Goal: Task Accomplishment & Management: Manage account settings

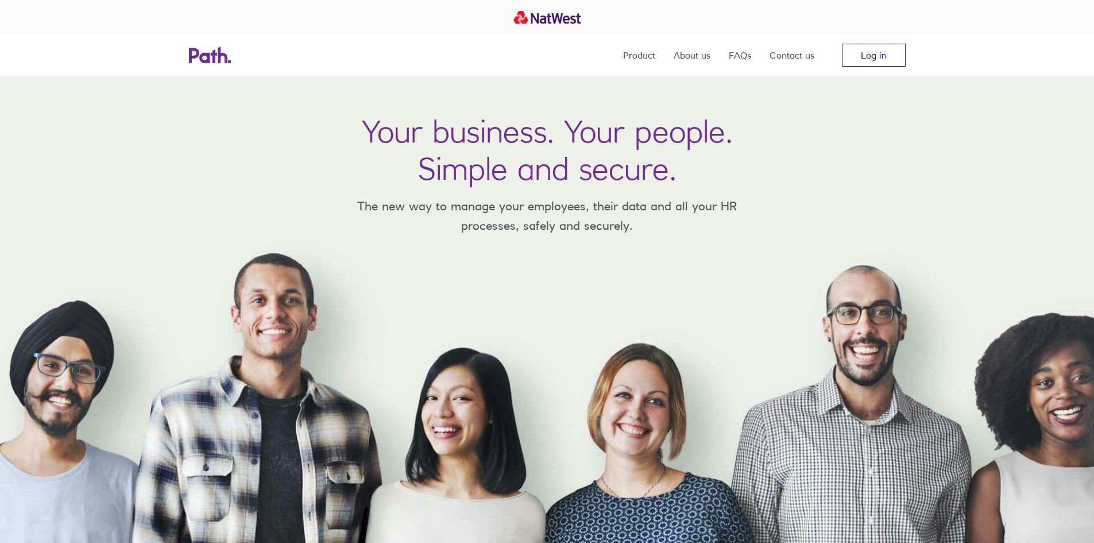
click at [890, 57] on link "Log in" at bounding box center [874, 55] width 64 height 23
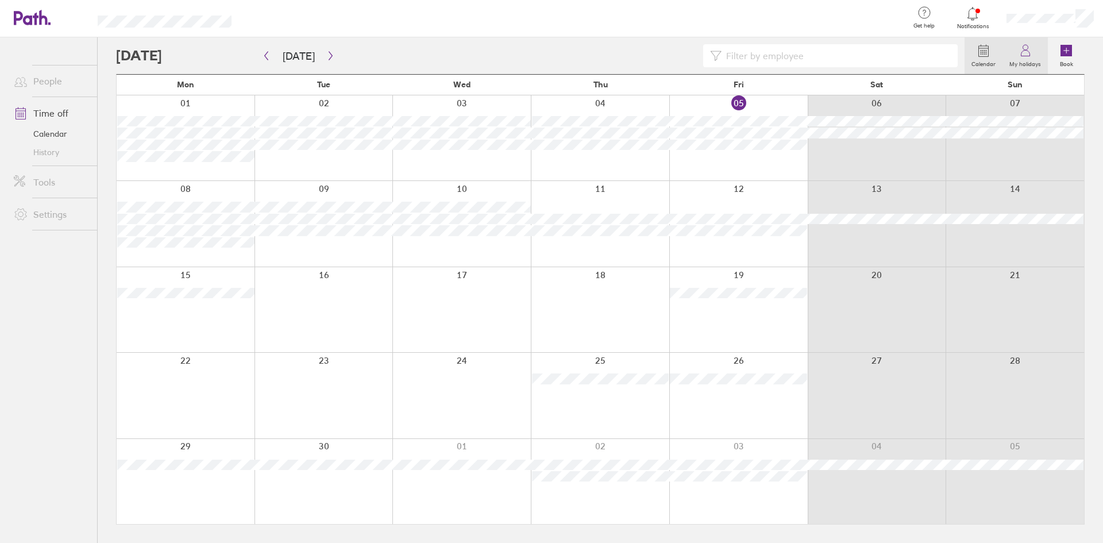
click at [1022, 64] on label "My holidays" at bounding box center [1024, 62] width 45 height 10
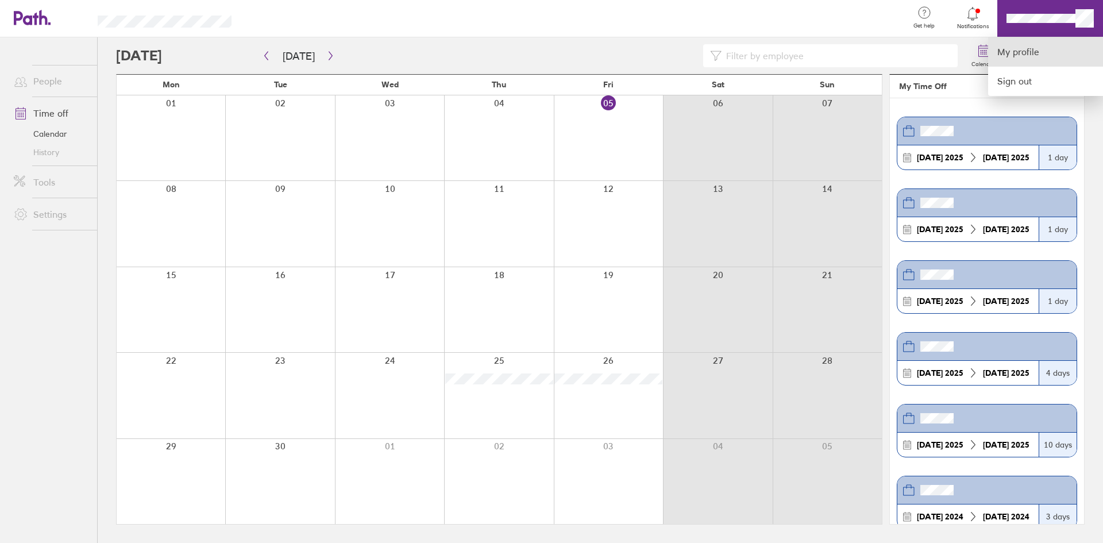
click at [1021, 59] on link "My profile" at bounding box center [1045, 51] width 115 height 29
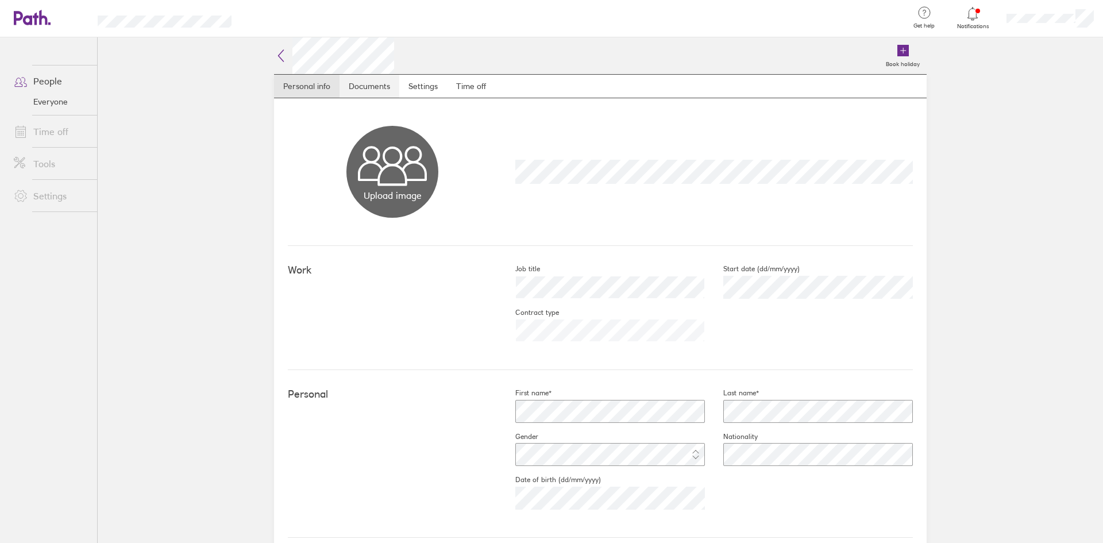
click at [375, 95] on link "Documents" at bounding box center [370, 86] width 60 height 23
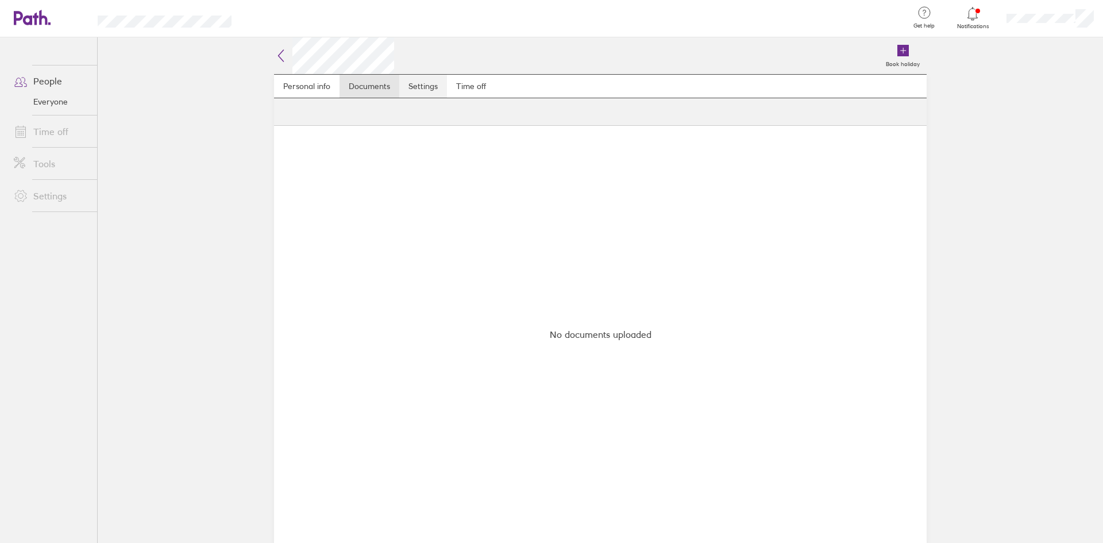
click at [423, 92] on link "Settings" at bounding box center [423, 86] width 48 height 23
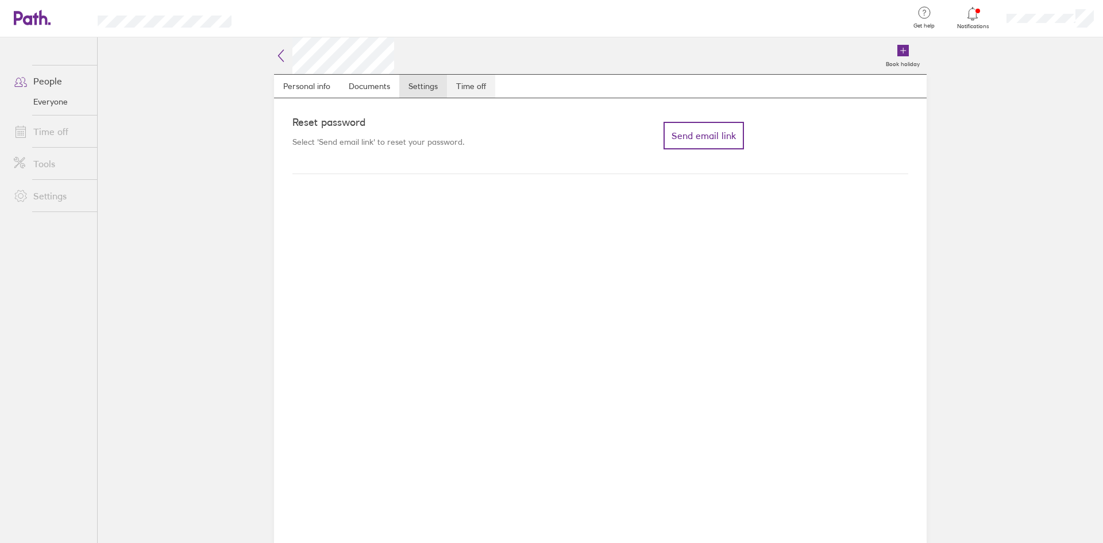
click at [458, 90] on link "Time off" at bounding box center [471, 86] width 48 height 23
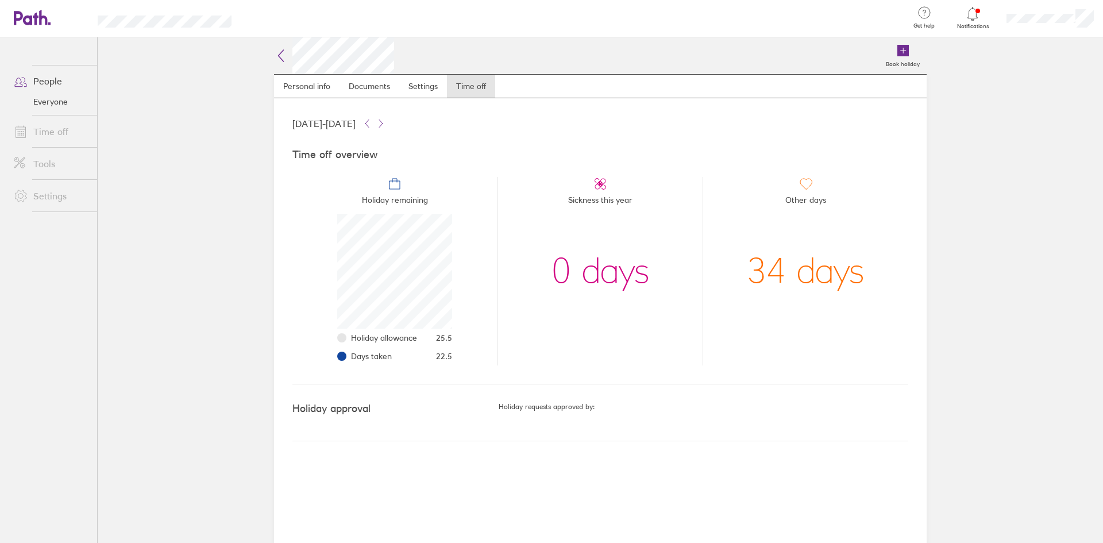
scroll to position [115, 115]
click at [374, 124] on button at bounding box center [367, 124] width 14 height 14
click at [438, 123] on div "[DATE] - [DATE]" at bounding box center [600, 124] width 616 height 14
click at [385, 122] on icon at bounding box center [380, 123] width 9 height 9
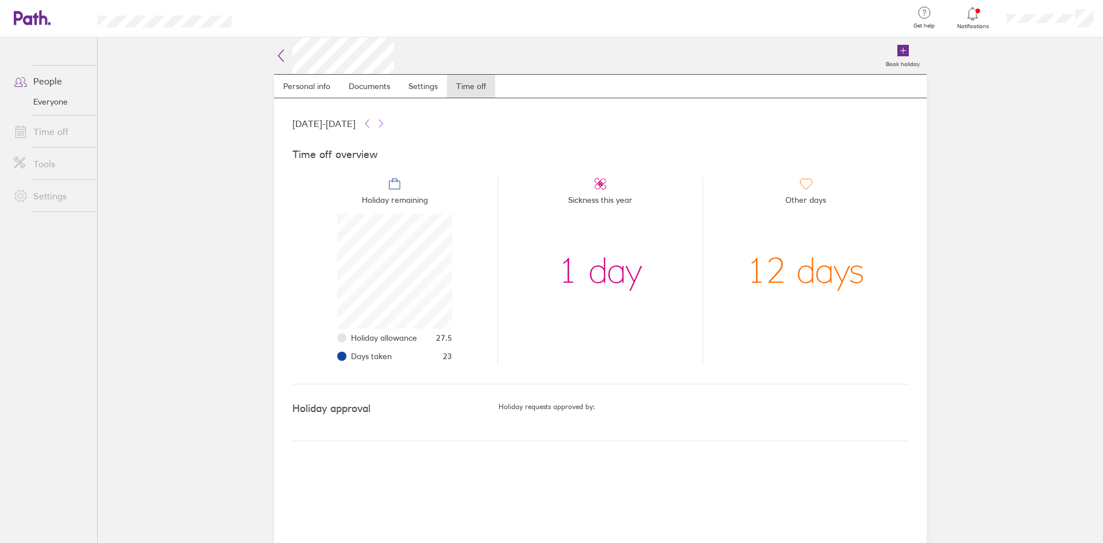
click at [385, 122] on icon at bounding box center [380, 123] width 9 height 9
click at [286, 54] on icon at bounding box center [281, 56] width 14 height 14
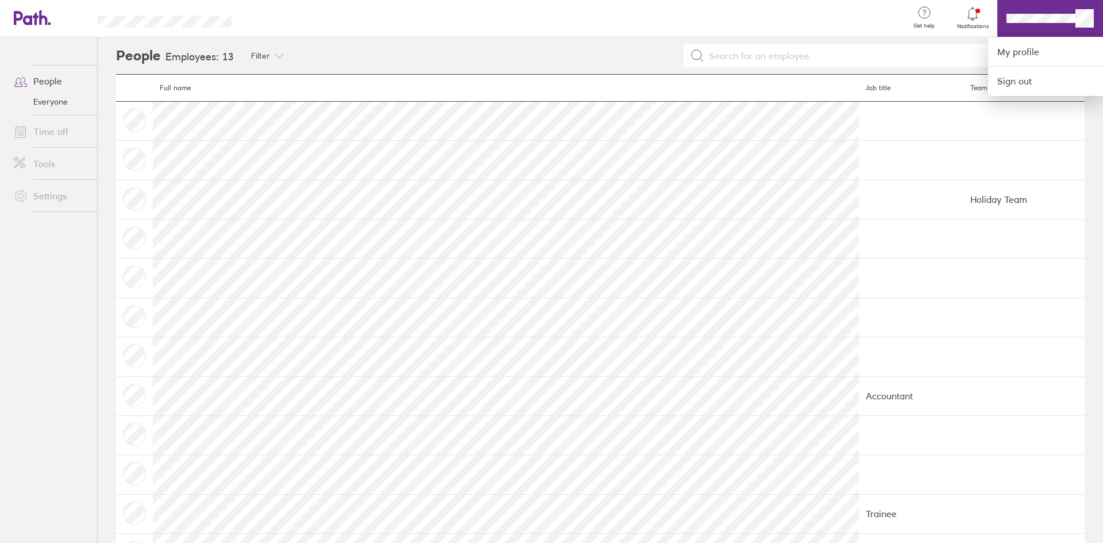
click at [53, 91] on div at bounding box center [551, 271] width 1103 height 543
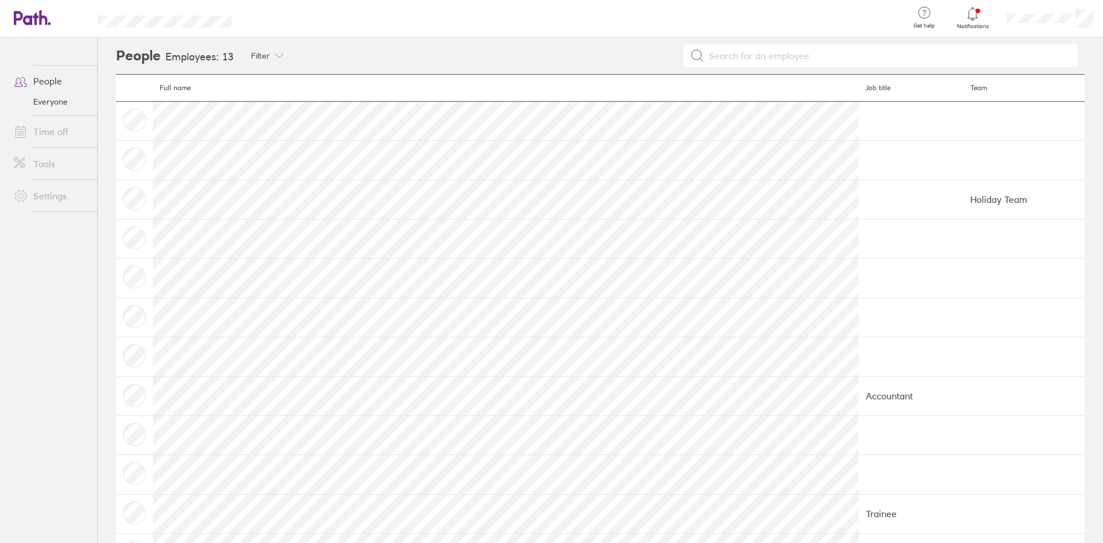
click at [49, 84] on link "People" at bounding box center [51, 81] width 92 height 23
click at [46, 91] on link "People" at bounding box center [51, 81] width 92 height 23
click at [48, 103] on link "Everyone" at bounding box center [51, 101] width 92 height 18
click at [64, 135] on link "Time off" at bounding box center [51, 131] width 92 height 23
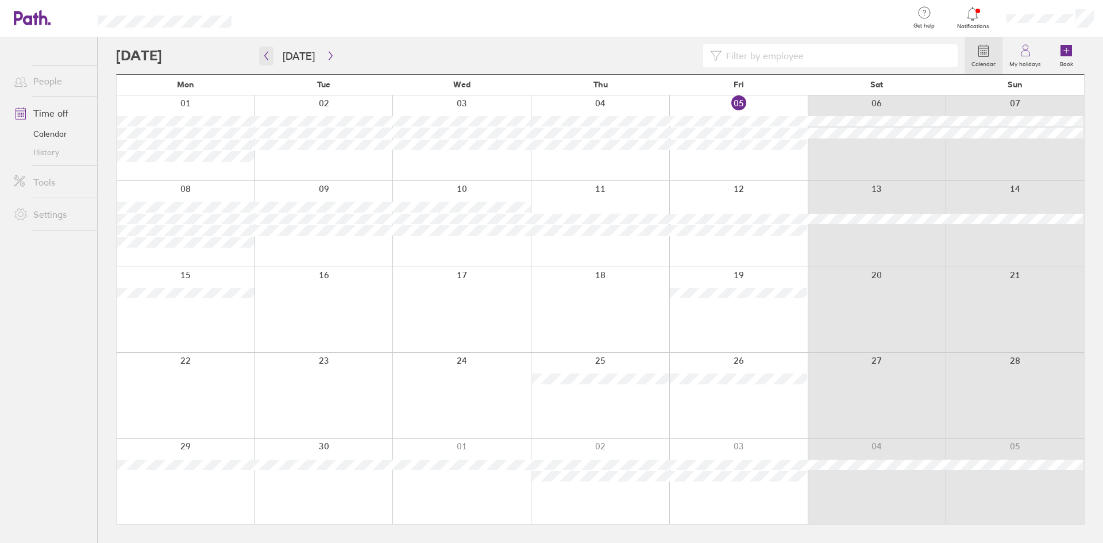
click at [266, 52] on icon "button" at bounding box center [266, 55] width 9 height 9
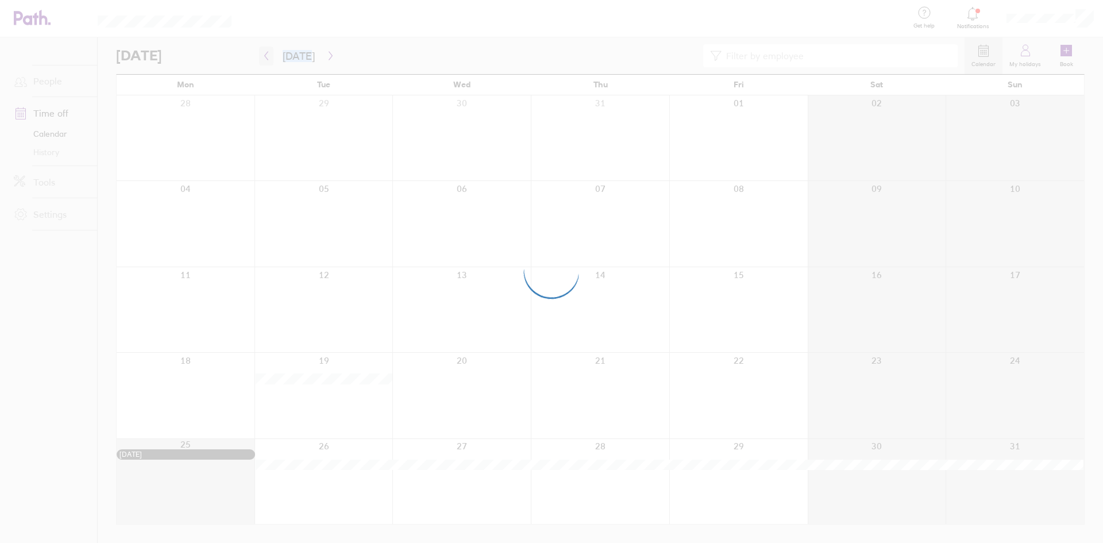
click at [266, 52] on div at bounding box center [551, 271] width 1103 height 543
click at [327, 57] on div at bounding box center [551, 271] width 1103 height 543
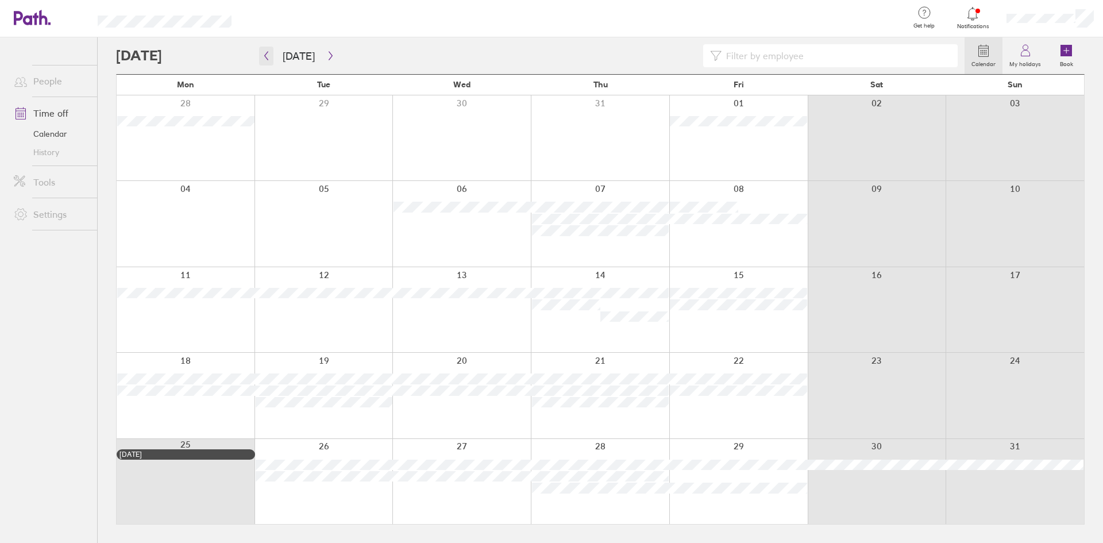
click at [265, 55] on icon "button" at bounding box center [266, 56] width 3 height 9
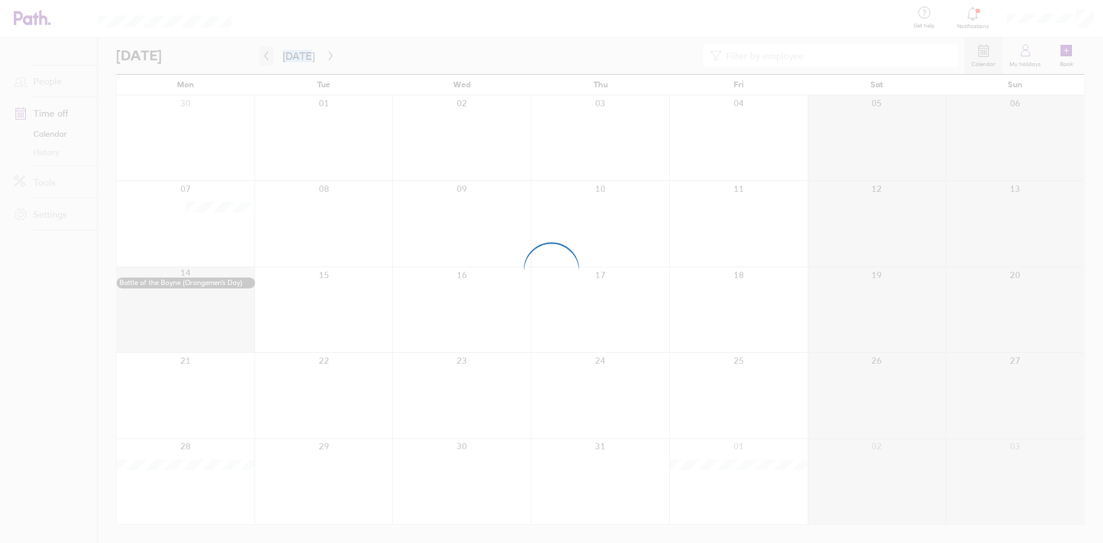
click at [265, 55] on div at bounding box center [551, 271] width 1103 height 543
click at [265, 56] on div at bounding box center [551, 271] width 1103 height 543
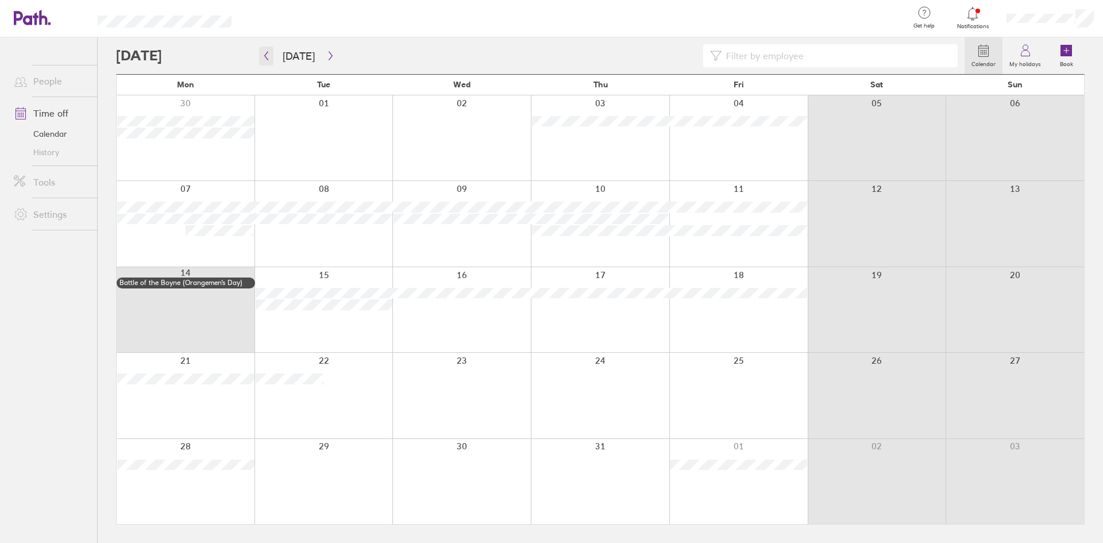
click at [272, 57] on button "button" at bounding box center [266, 56] width 14 height 19
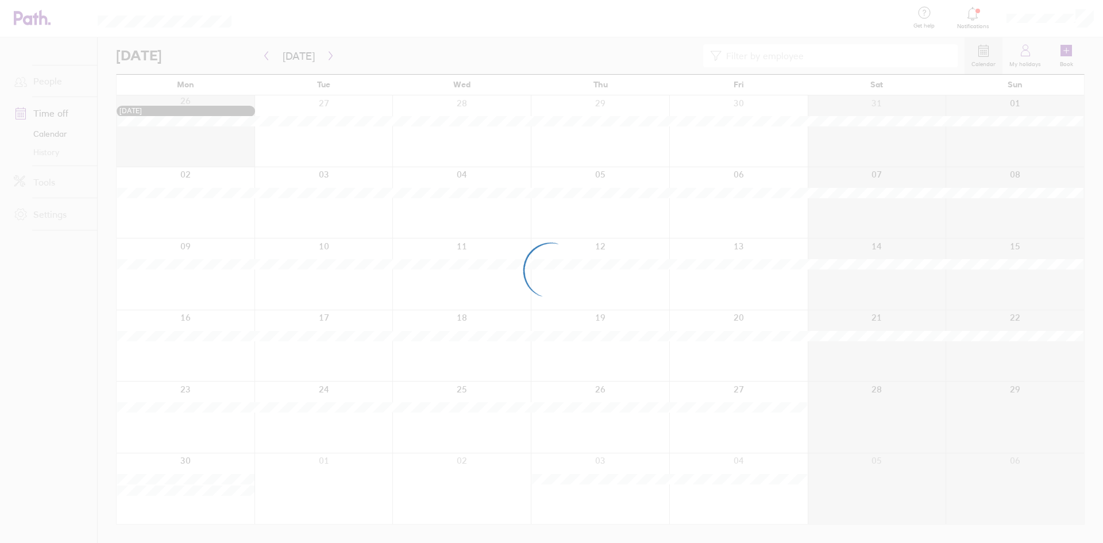
click at [272, 57] on div at bounding box center [551, 271] width 1103 height 543
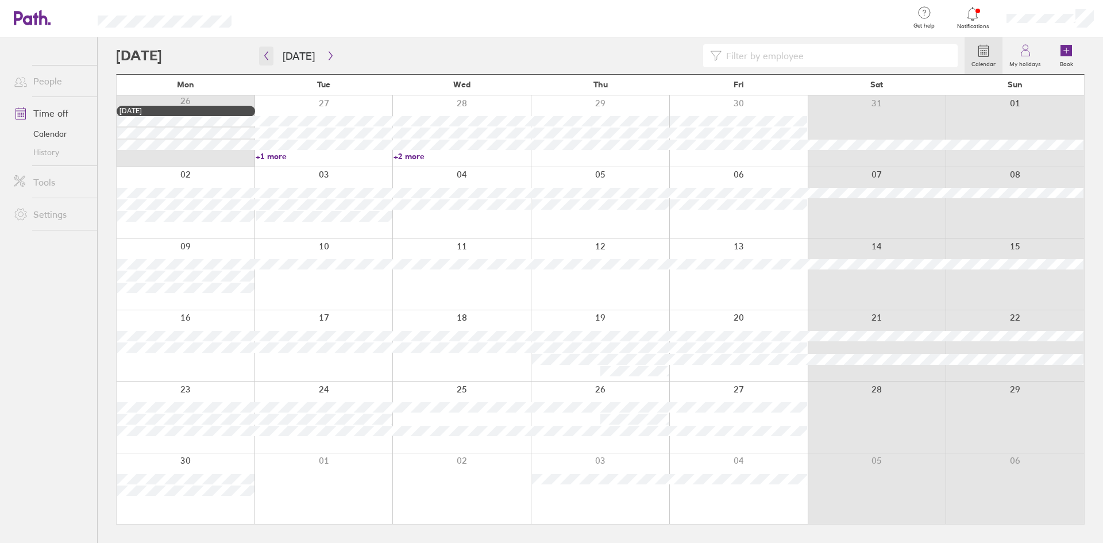
click at [268, 54] on icon "button" at bounding box center [266, 55] width 9 height 9
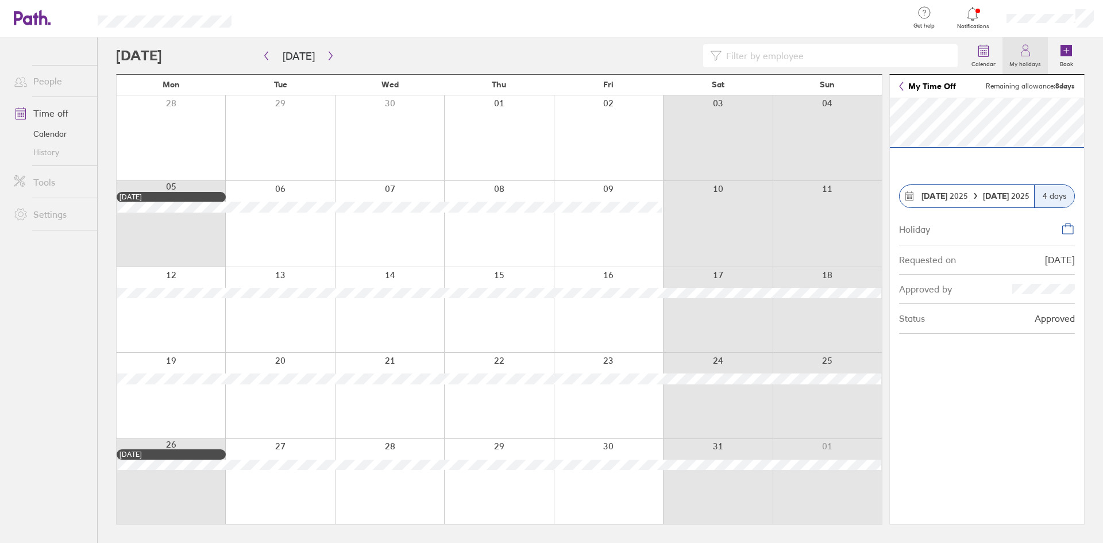
drag, startPoint x: 1020, startPoint y: 61, endPoint x: 1002, endPoint y: 70, distance: 20.3
click at [1020, 60] on label "My holidays" at bounding box center [1024, 62] width 45 height 10
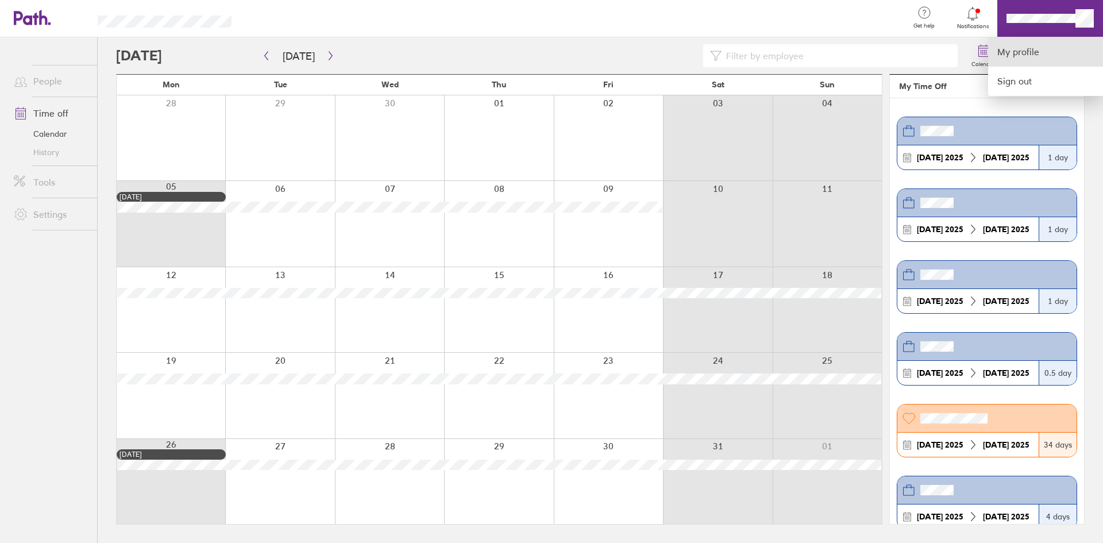
click at [1027, 54] on link "My profile" at bounding box center [1045, 51] width 115 height 29
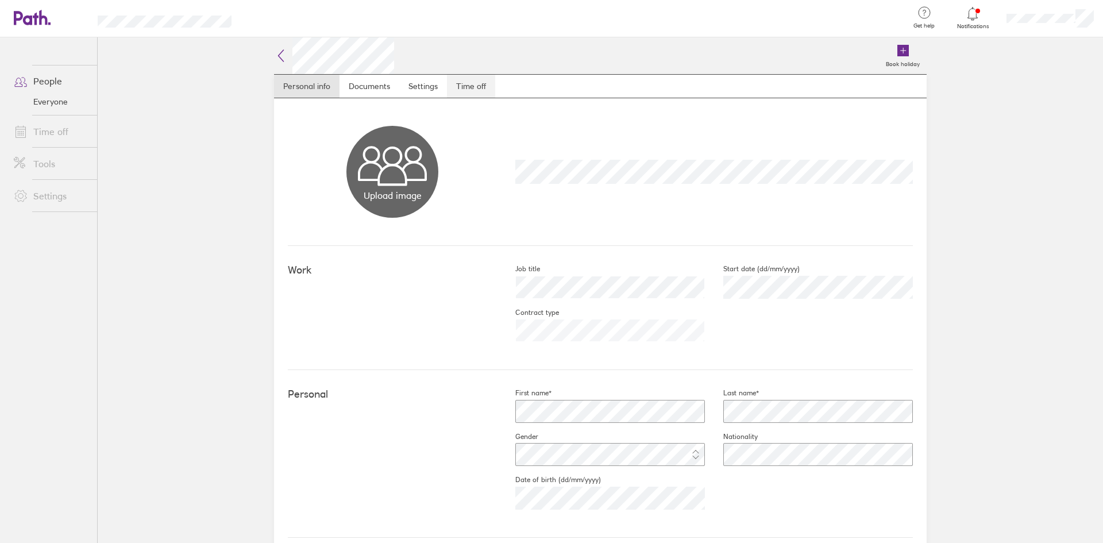
click at [464, 91] on link "Time off" at bounding box center [471, 86] width 48 height 23
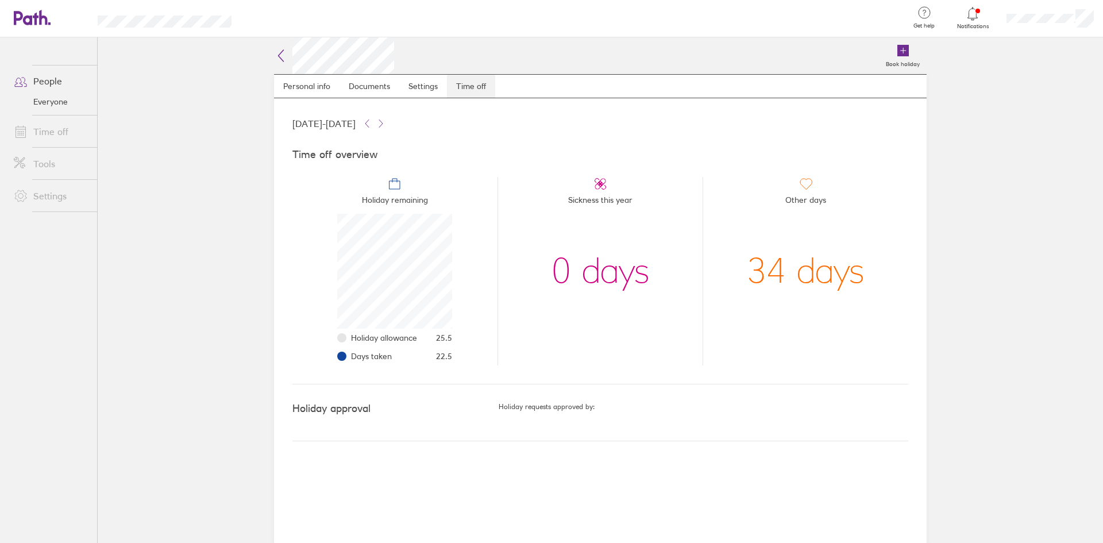
scroll to position [115, 115]
click at [372, 127] on icon at bounding box center [366, 123] width 9 height 9
click at [385, 126] on icon at bounding box center [380, 123] width 9 height 9
click at [372, 128] on icon at bounding box center [366, 123] width 9 height 9
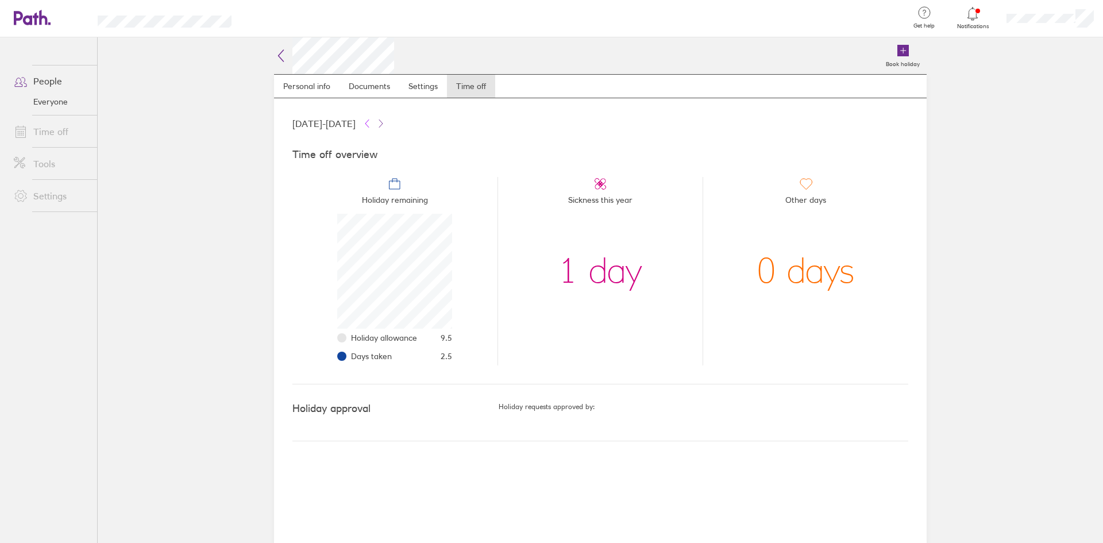
click at [374, 126] on button at bounding box center [367, 124] width 14 height 14
click at [439, 124] on div "[DATE] - [DATE]" at bounding box center [600, 124] width 616 height 14
click at [385, 124] on icon at bounding box center [380, 123] width 9 height 9
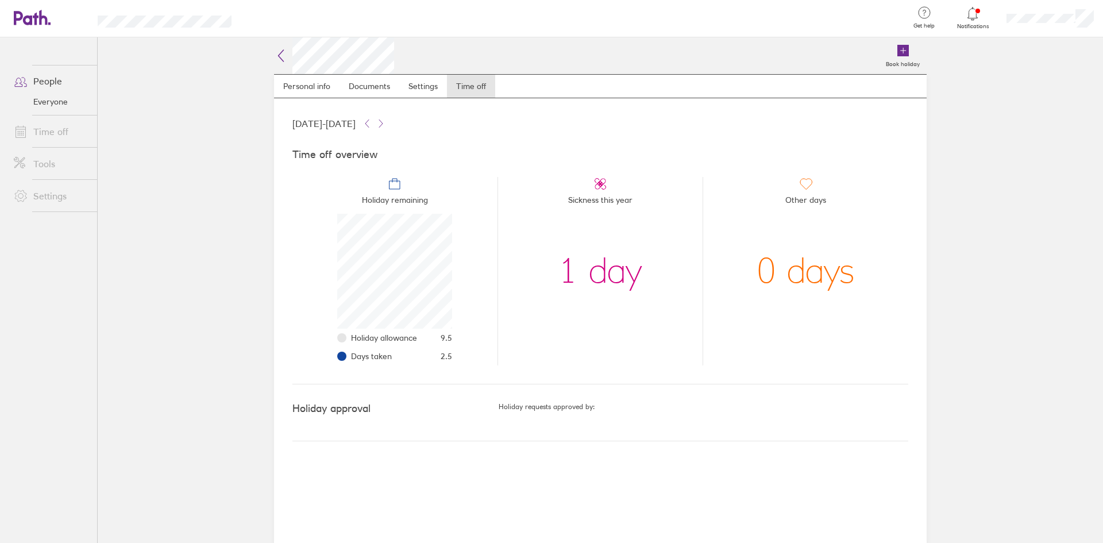
click at [368, 358] on span "Days taken" at bounding box center [371, 356] width 41 height 9
click at [385, 127] on icon at bounding box center [380, 123] width 9 height 9
